Goal: Task Accomplishment & Management: Use online tool/utility

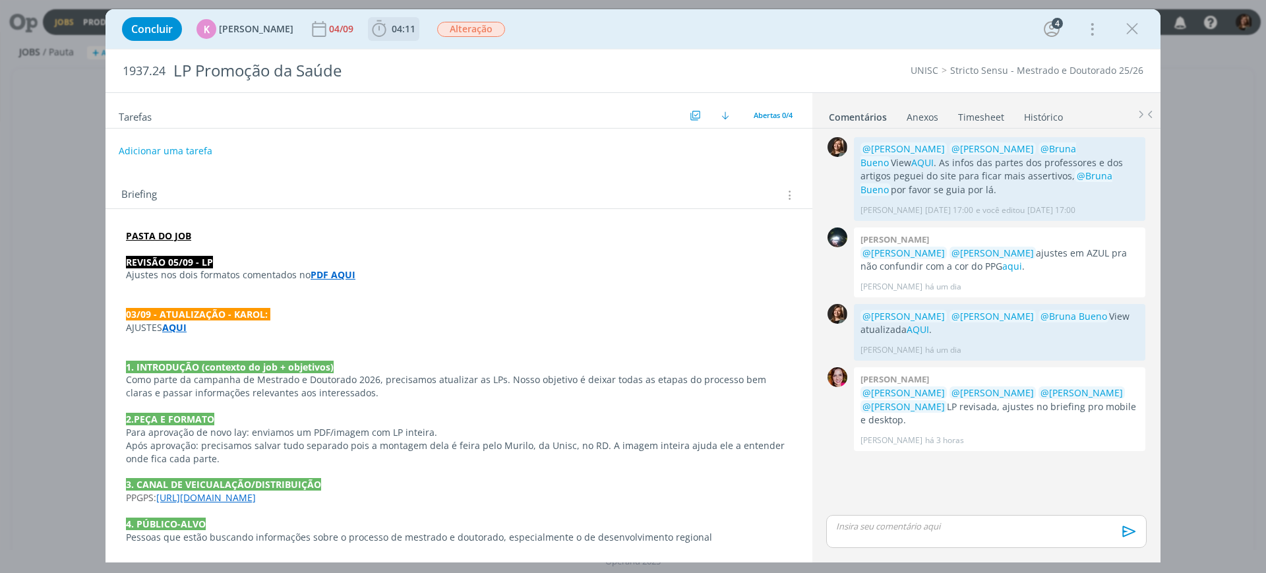
click at [389, 30] on b "04:11" at bounding box center [403, 28] width 29 height 9
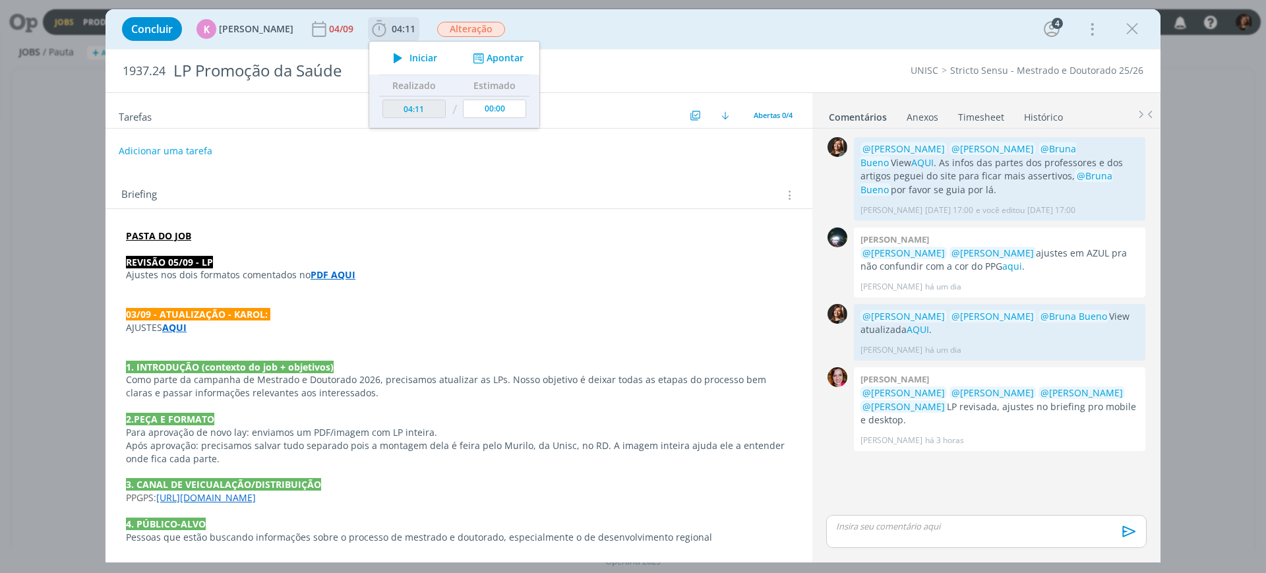
click at [410, 57] on span "Iniciar" at bounding box center [424, 57] width 28 height 9
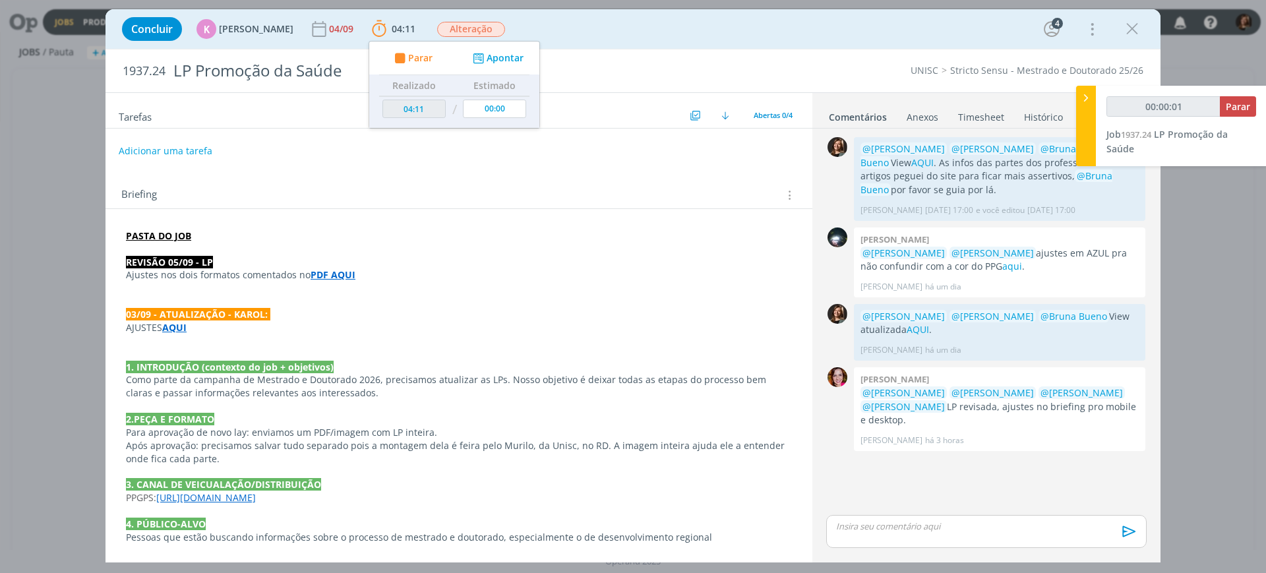
click at [332, 286] on p "dialog" at bounding box center [459, 288] width 666 height 13
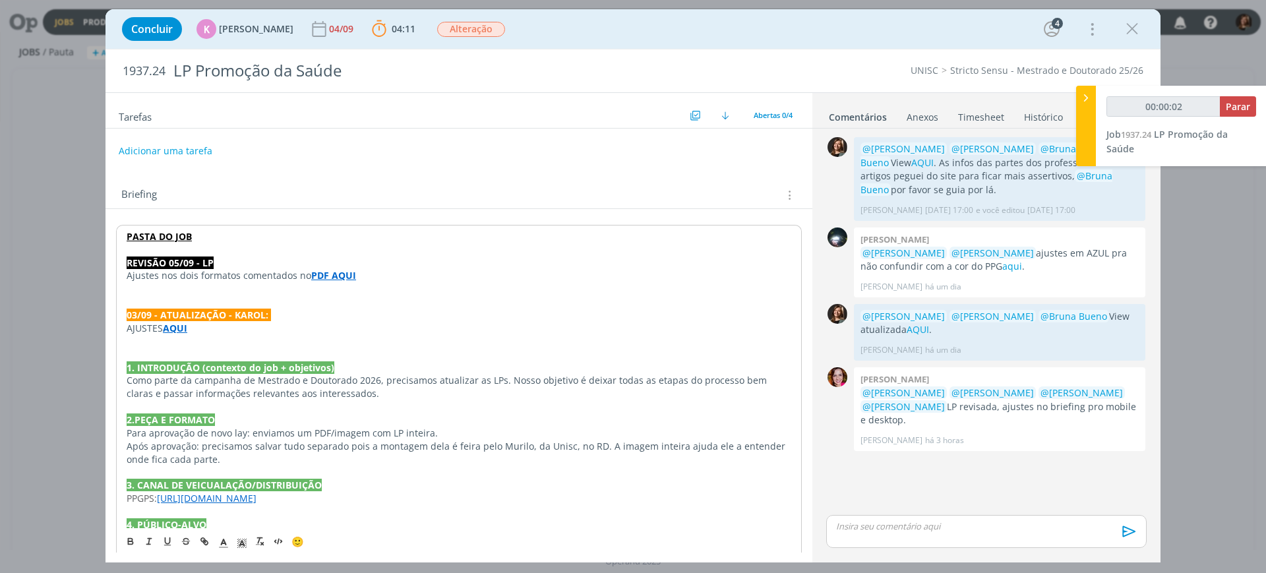
click at [332, 276] on strong "PDF AQUI" at bounding box center [333, 275] width 45 height 13
click at [340, 293] on link "[URL][DOMAIN_NAME]" at bounding box center [291, 300] width 100 height 17
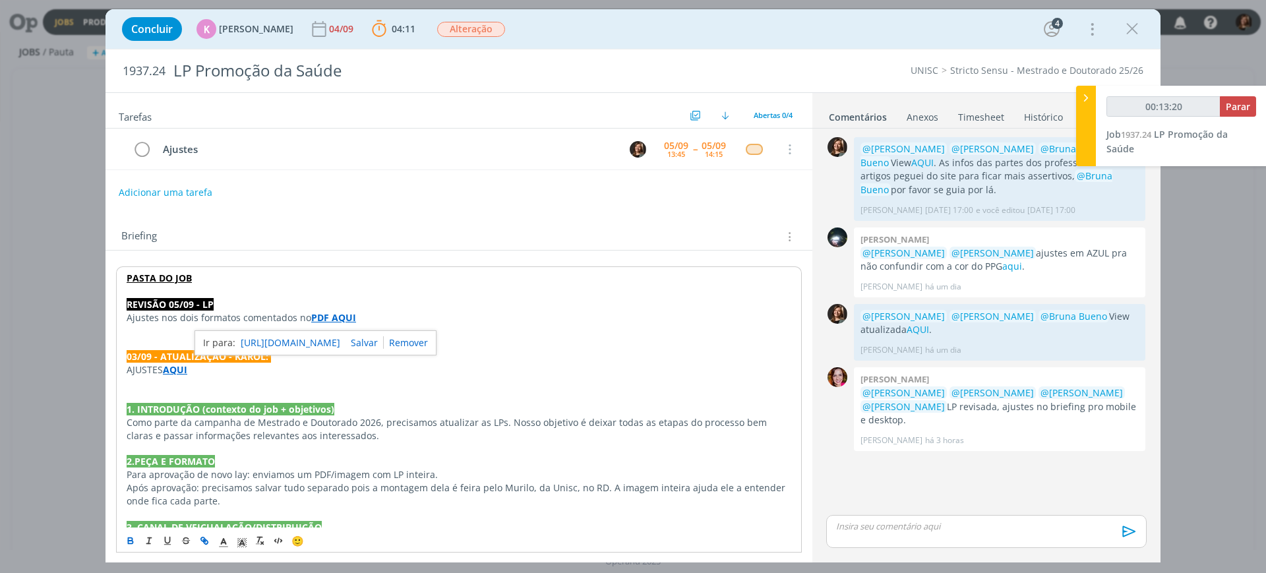
type input "00:13:21"
click at [1231, 105] on span "Parar" at bounding box center [1238, 106] width 24 height 13
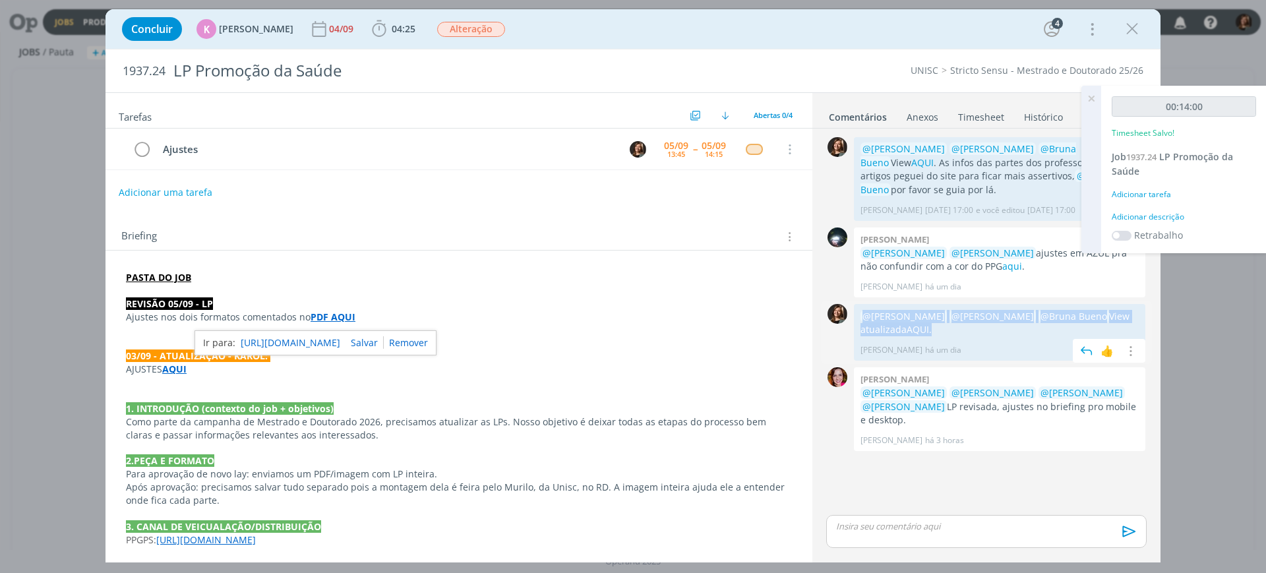
drag, startPoint x: 946, startPoint y: 332, endPoint x: 859, endPoint y: 313, distance: 89.8
click at [859, 313] on div "@[PERSON_NAME] @[PERSON_NAME] @[PERSON_NAME] View atualizada AQUI . [PERSON_NAM…" at bounding box center [1000, 332] width 292 height 57
copy p "@[PERSON_NAME] @[PERSON_NAME] @[PERSON_NAME] View atualizada AQUI ."
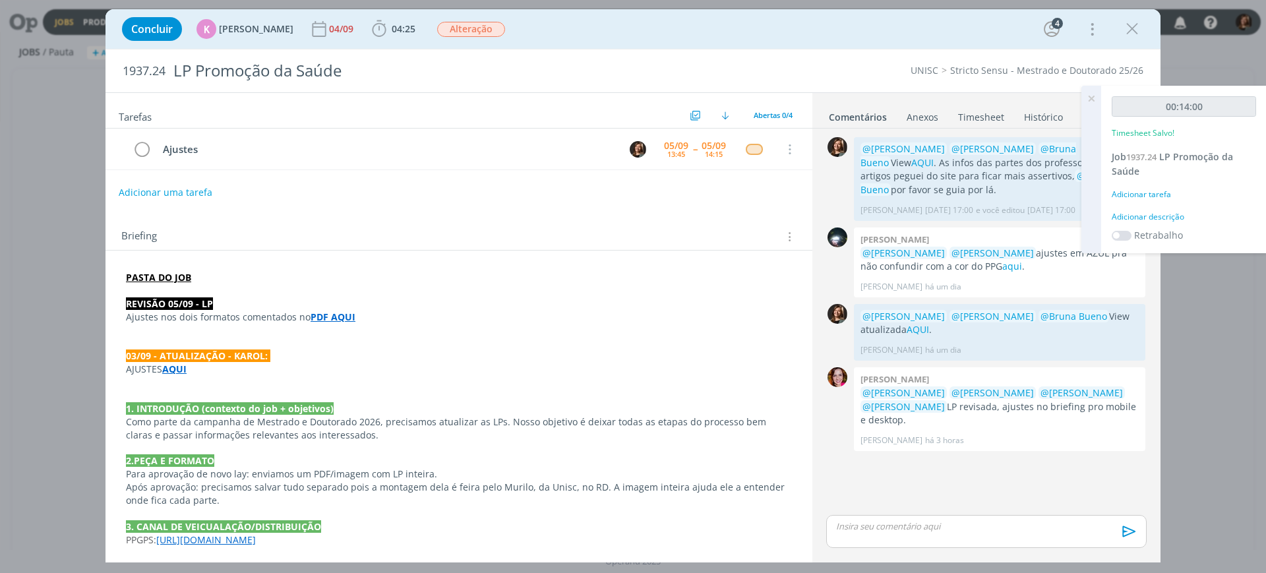
click at [913, 530] on p "dialog" at bounding box center [986, 526] width 299 height 12
click at [1051, 501] on span "﻿ @ [PERSON_NAME] ﻿" at bounding box center [1037, 500] width 78 height 12
click at [1154, 195] on div "Adicionar tarefa" at bounding box center [1184, 195] width 144 height 12
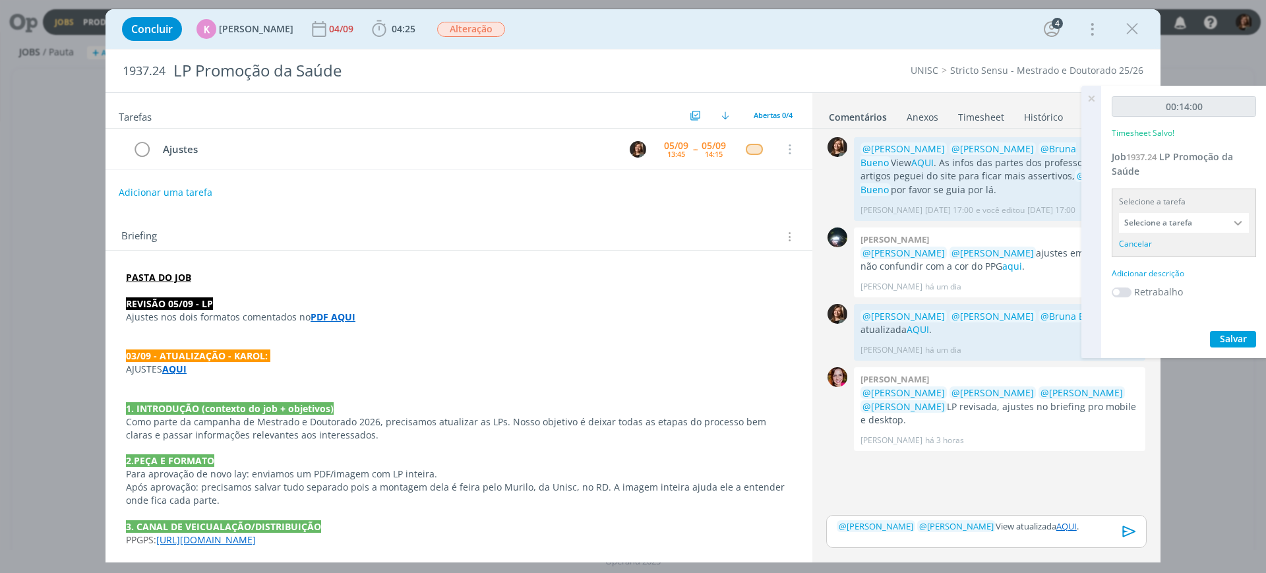
drag, startPoint x: 1154, startPoint y: 195, endPoint x: 1155, endPoint y: 226, distance: 31.7
click at [1159, 213] on div "Selecione a tarefa Selecione a tarefa Cancelar" at bounding box center [1184, 223] width 144 height 69
click at [1155, 226] on input "Selecione a tarefa" at bounding box center [1184, 223] width 130 height 20
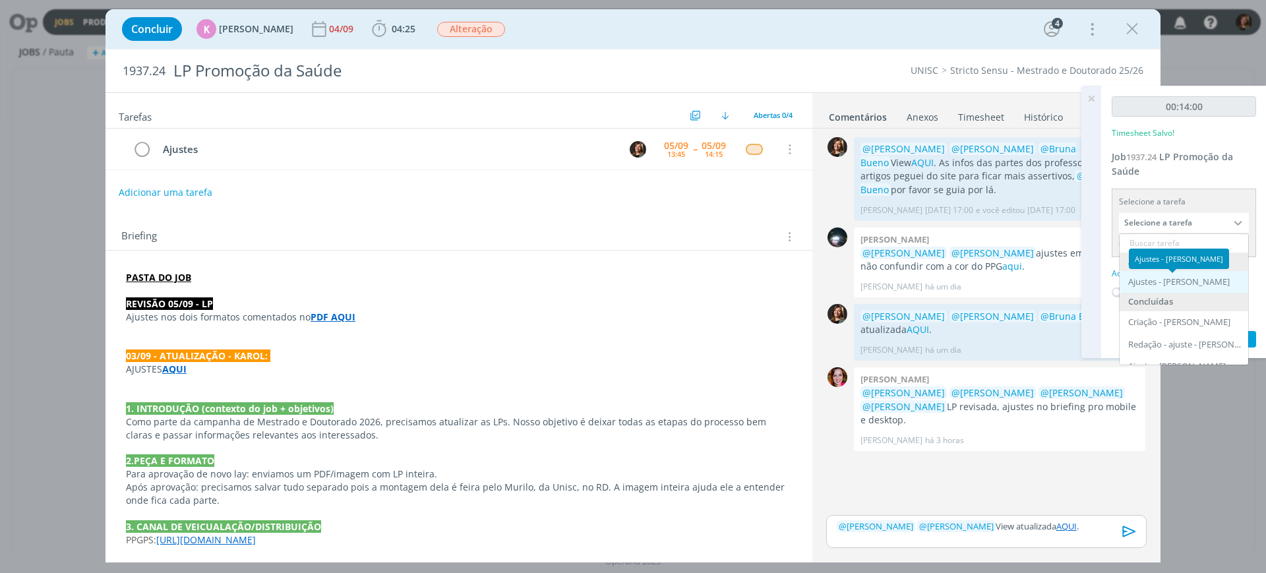
click at [1167, 282] on div "Ajustes - [PERSON_NAME]" at bounding box center [1179, 282] width 102 height 11
type input "Ajustes"
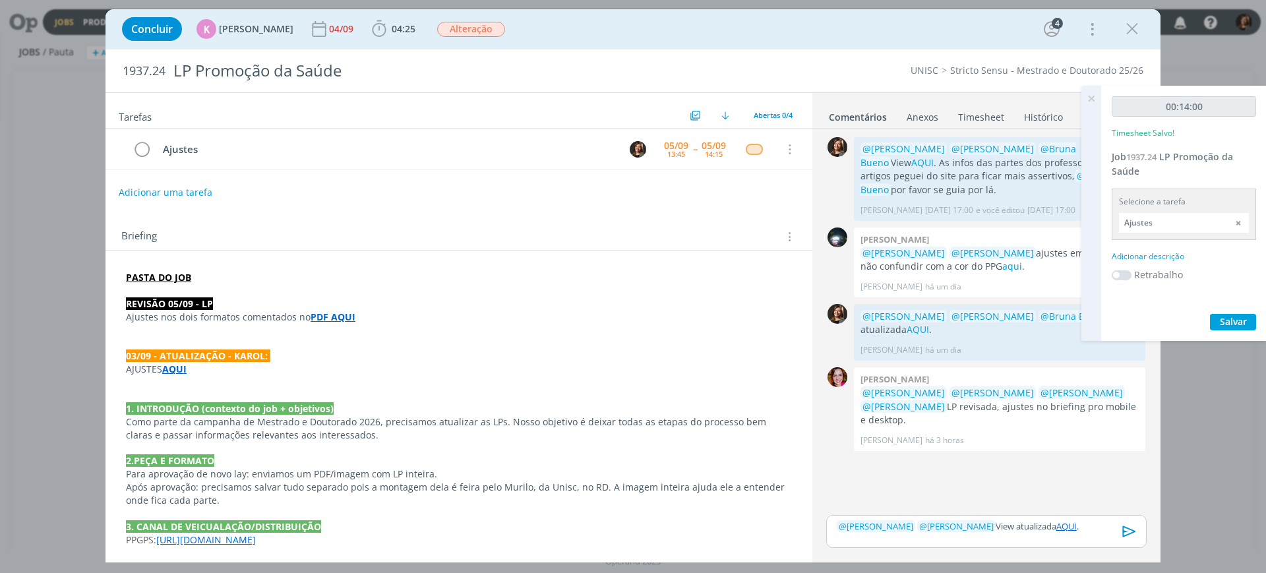
click at [1157, 257] on div "Adicionar descrição" at bounding box center [1184, 257] width 144 height 12
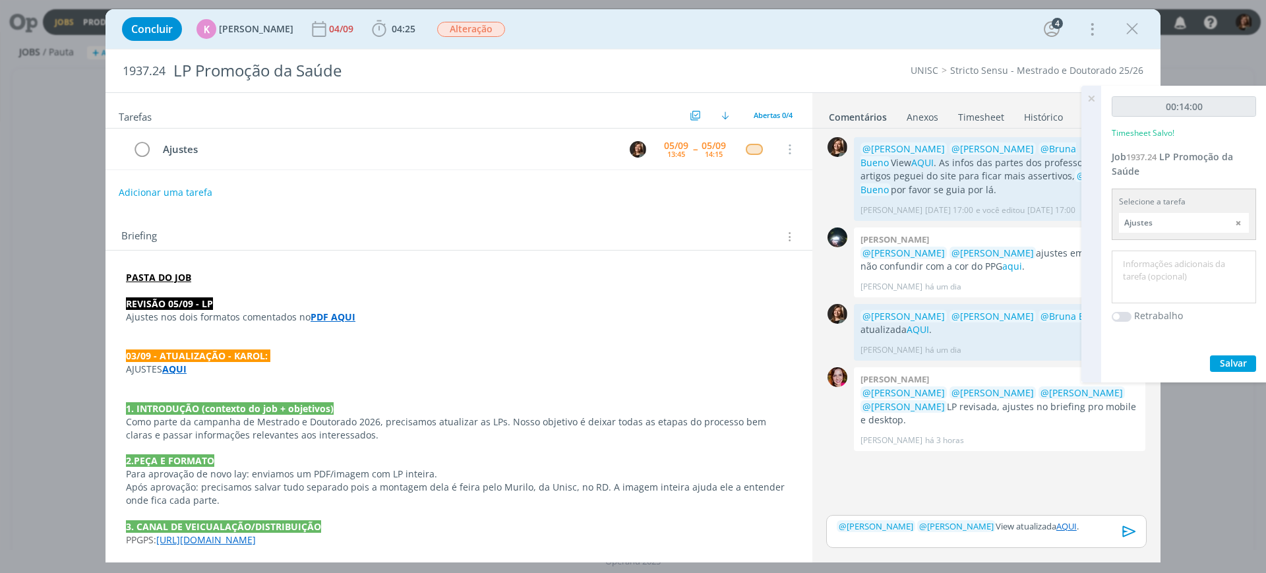
click at [1157, 257] on textarea at bounding box center [1184, 277] width 138 height 47
type textarea "Ajustes 05/09"
click at [1240, 371] on div "00:14:00 Timesheet Salvo! Job 1937.24 LP Promoção da Saúde Selecione a tarefa A…" at bounding box center [1184, 234] width 166 height 297
click at [1241, 367] on span "Salvar" at bounding box center [1233, 363] width 27 height 13
click at [1245, 360] on span "Salvar" at bounding box center [1233, 363] width 27 height 13
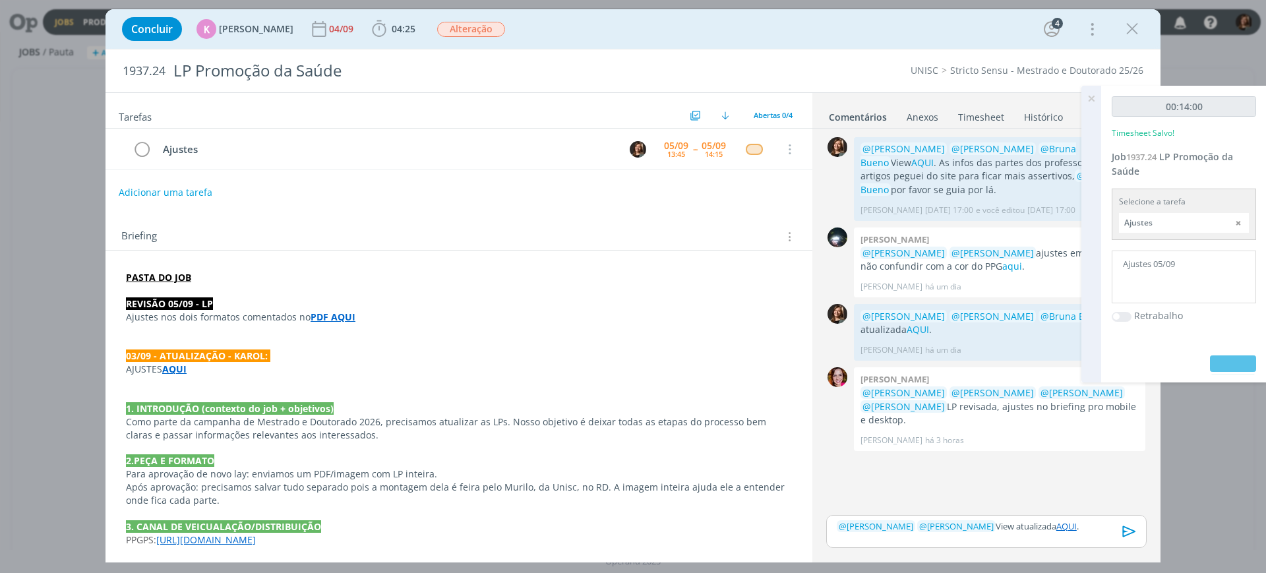
click at [1092, 96] on icon at bounding box center [1092, 99] width 24 height 26
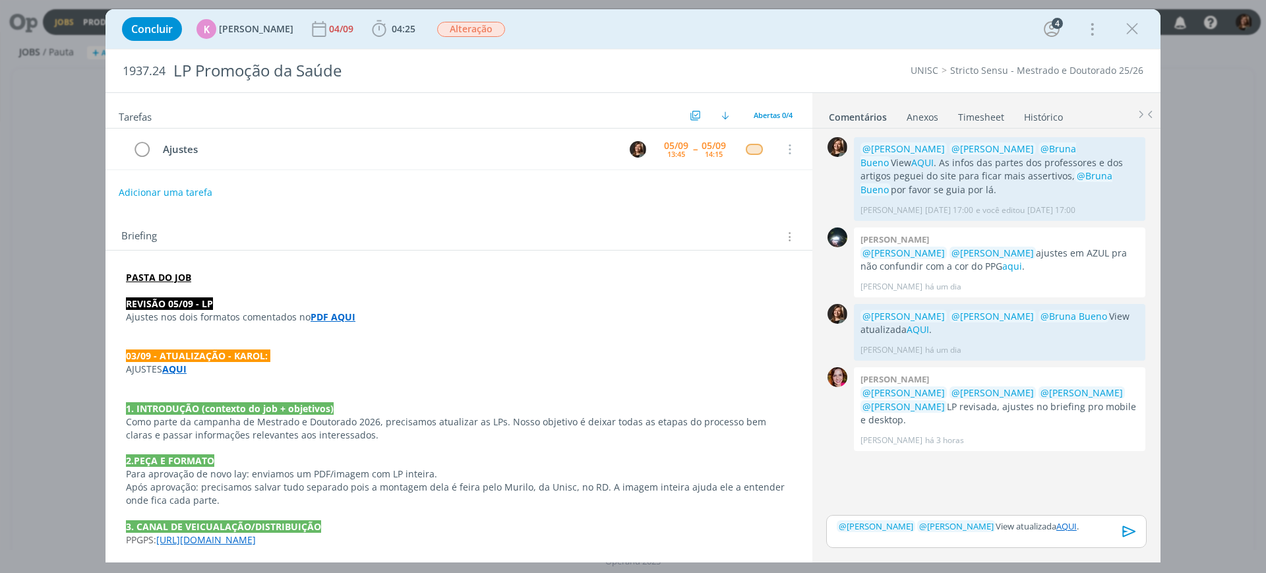
click at [1127, 537] on icon "dialog" at bounding box center [1130, 532] width 20 height 20
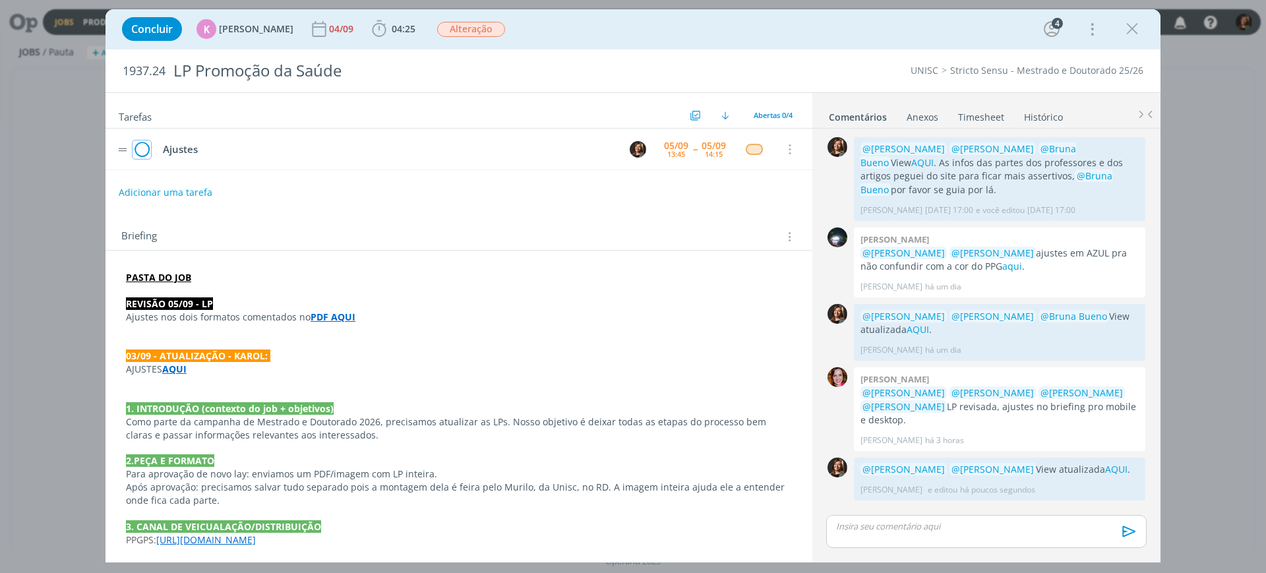
click at [147, 149] on icon "dialog" at bounding box center [142, 150] width 18 height 20
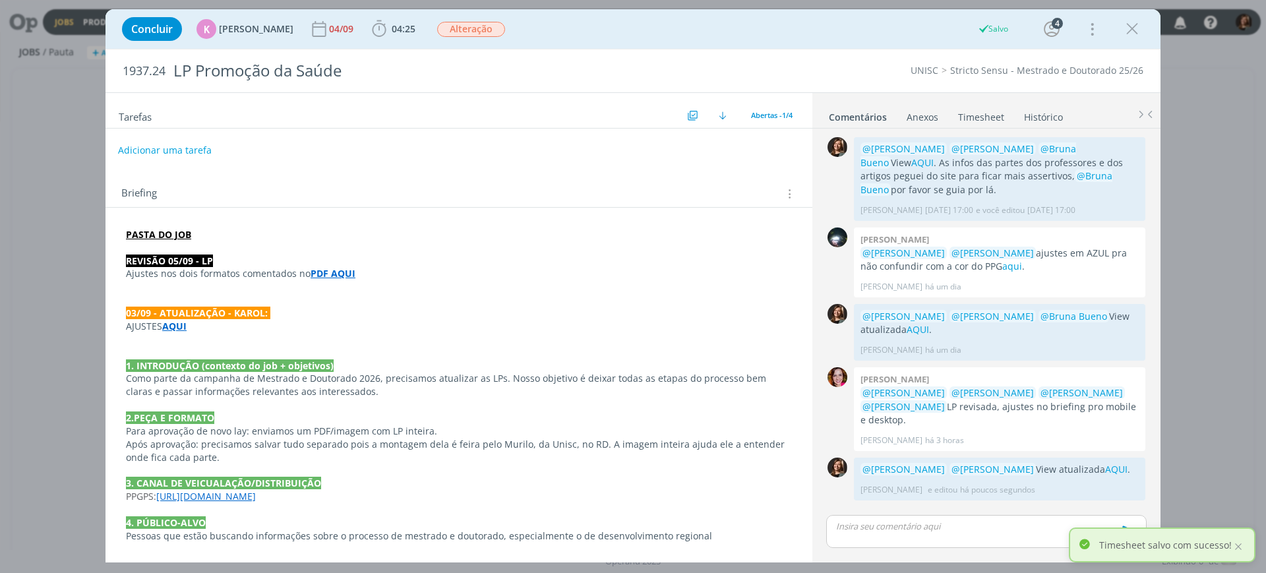
click at [169, 151] on button "Adicionar uma tarefa" at bounding box center [165, 150] width 94 height 22
click at [216, 145] on input "dialog" at bounding box center [371, 149] width 487 height 18
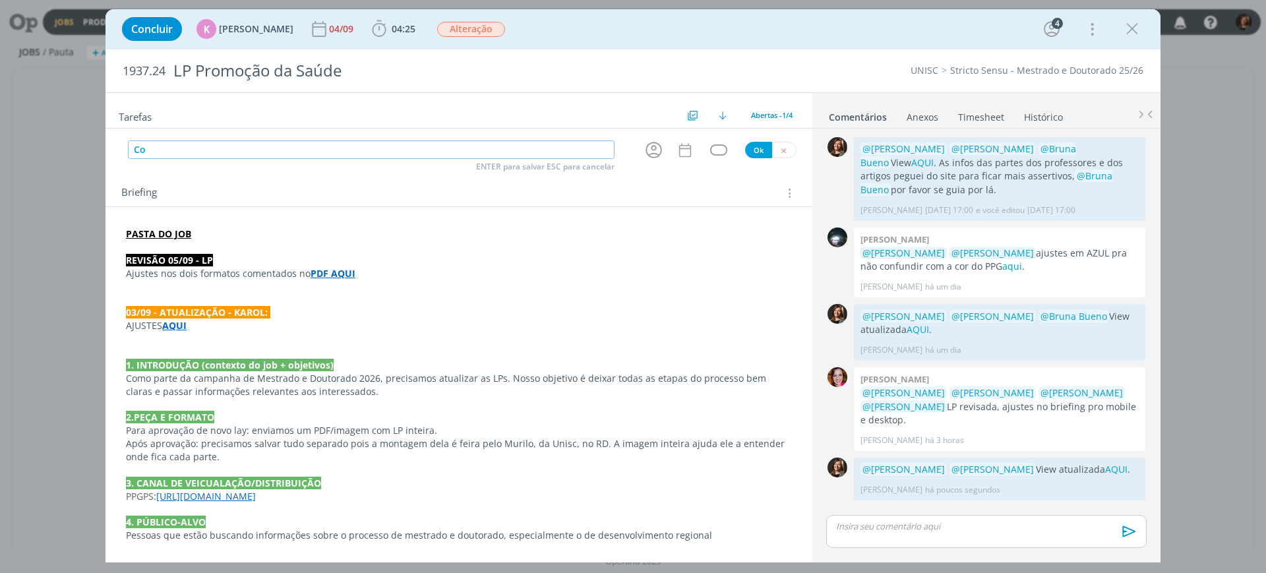
type input "C"
click at [781, 148] on icon "dialog" at bounding box center [784, 150] width 9 height 9
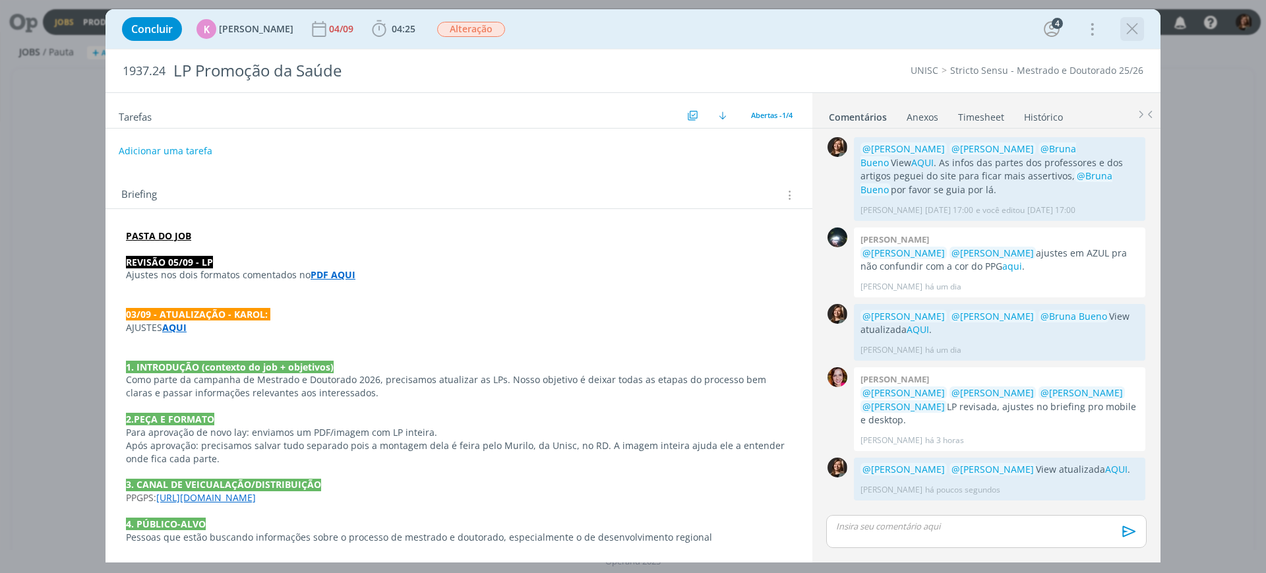
click at [1126, 30] on icon "dialog" at bounding box center [1133, 29] width 20 height 20
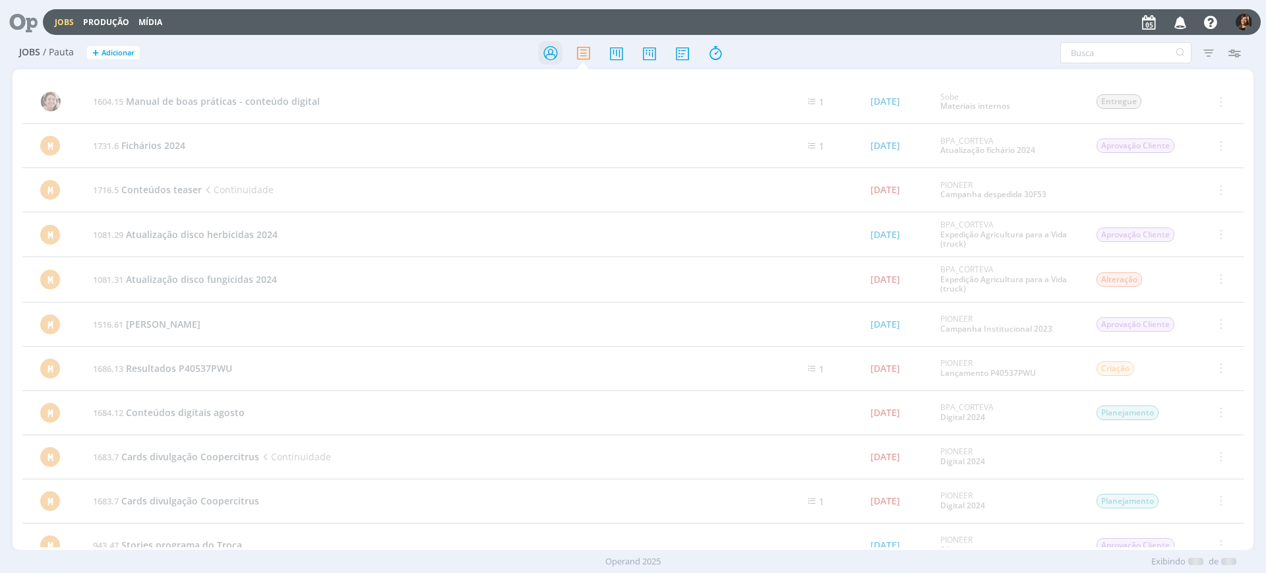
click at [551, 51] on icon at bounding box center [551, 53] width 24 height 26
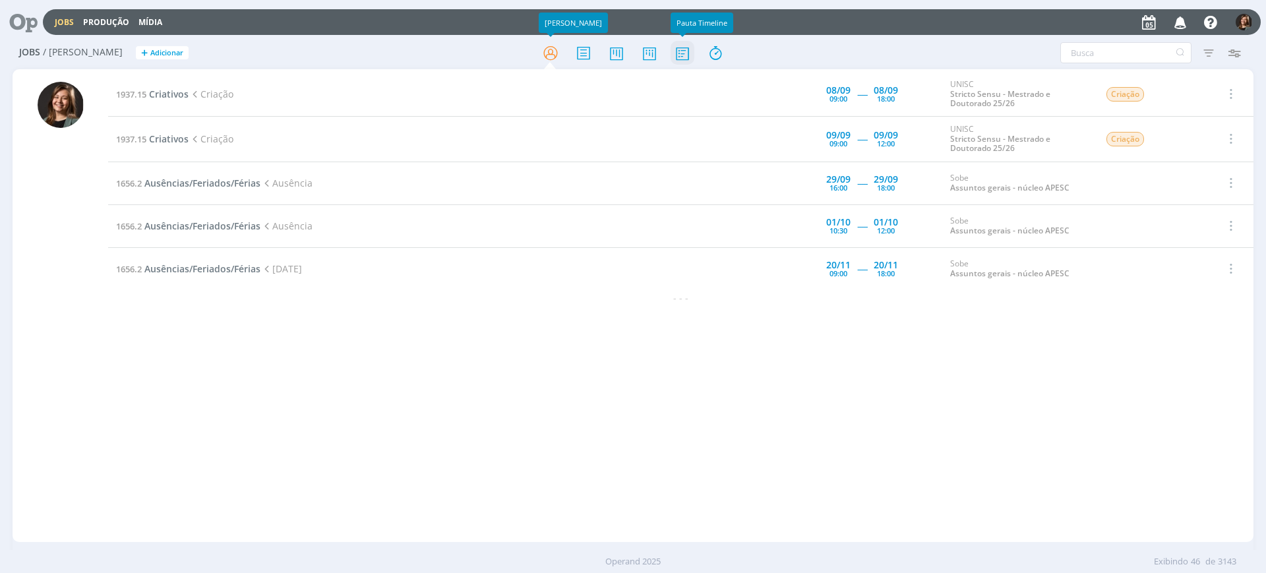
click at [687, 61] on icon at bounding box center [683, 53] width 24 height 26
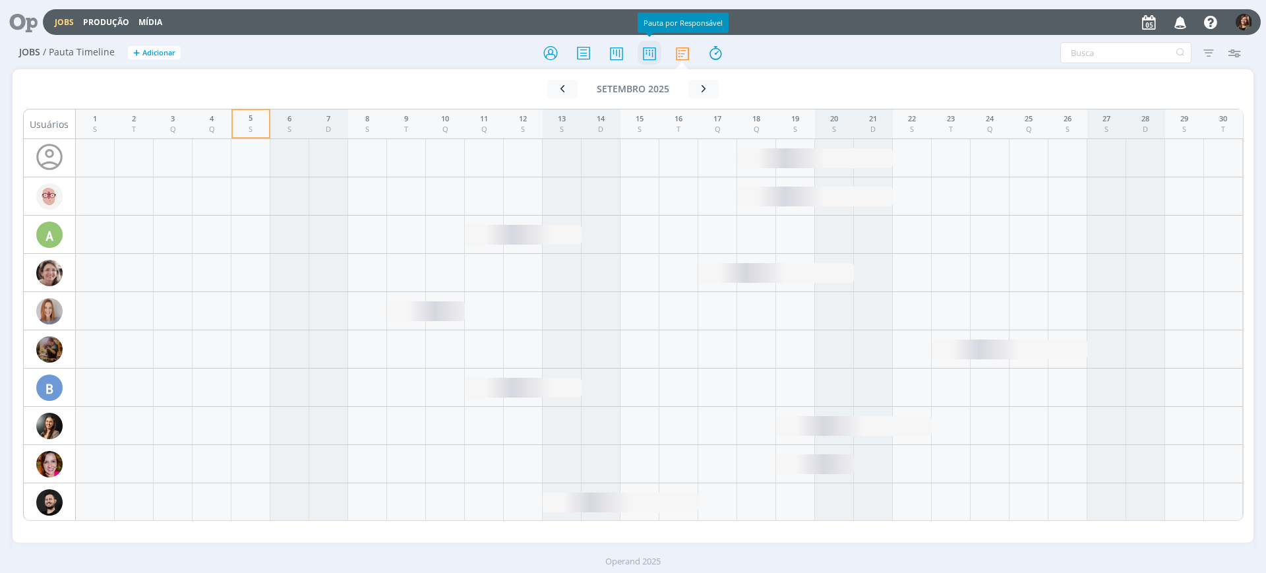
click at [650, 51] on icon at bounding box center [650, 53] width 24 height 26
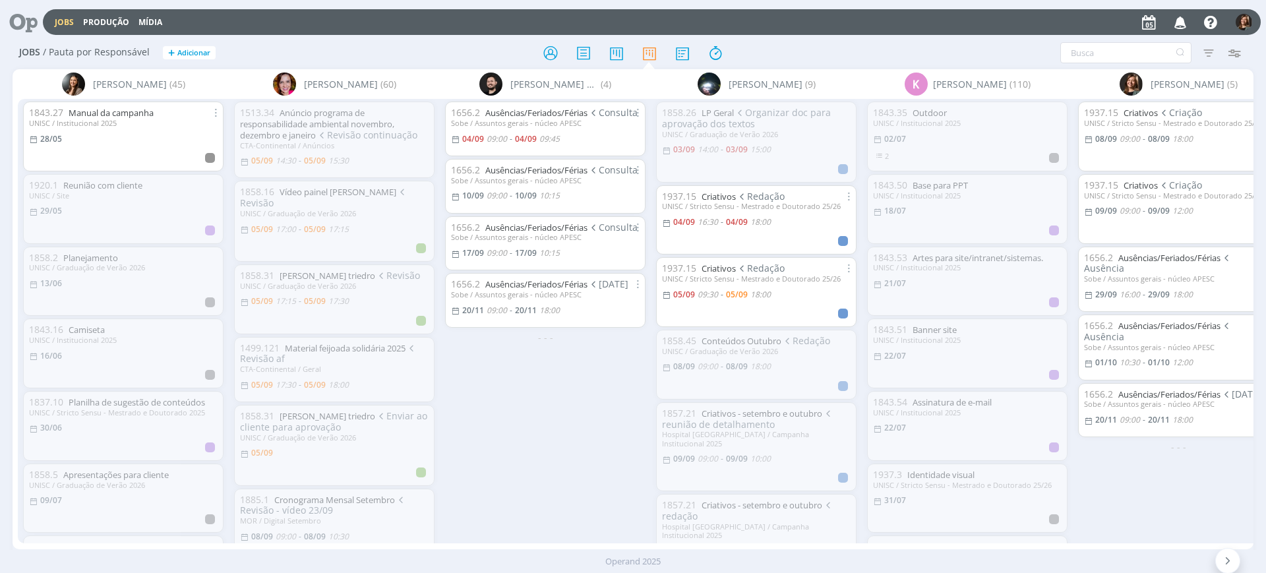
drag, startPoint x: 390, startPoint y: 549, endPoint x: 433, endPoint y: 547, distance: 43.0
click at [433, 547] on div "Jobs Produção Mídia Notificações Central de Ajuda Área de Membros Implantação o…" at bounding box center [633, 286] width 1266 height 573
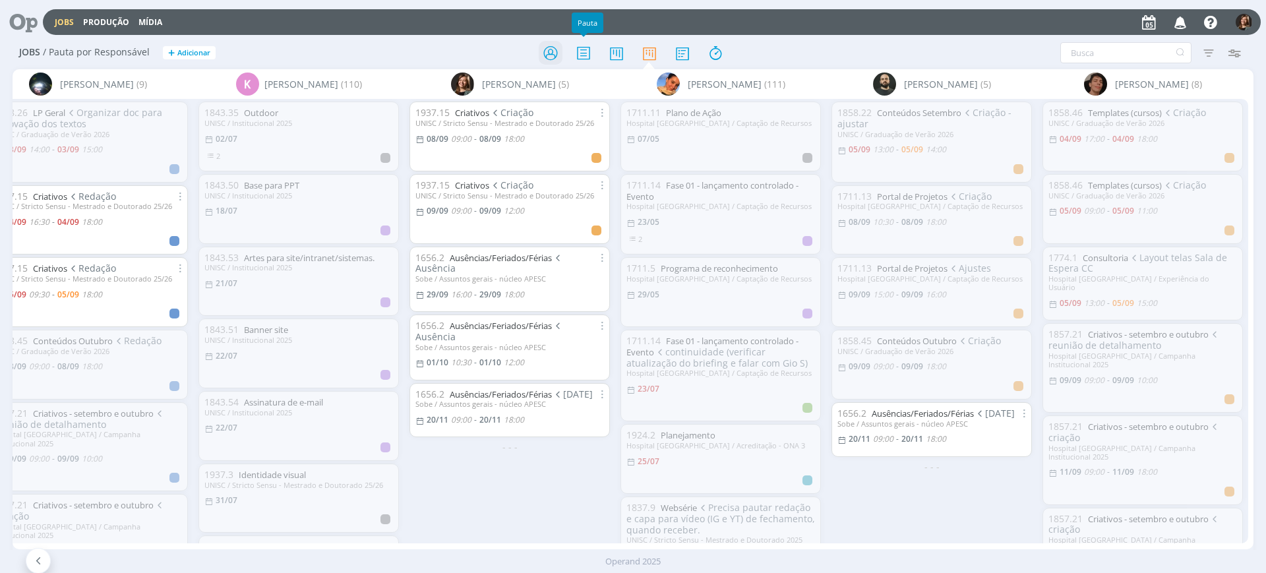
click at [549, 43] on icon at bounding box center [551, 53] width 24 height 26
